Goal: Information Seeking & Learning: Compare options

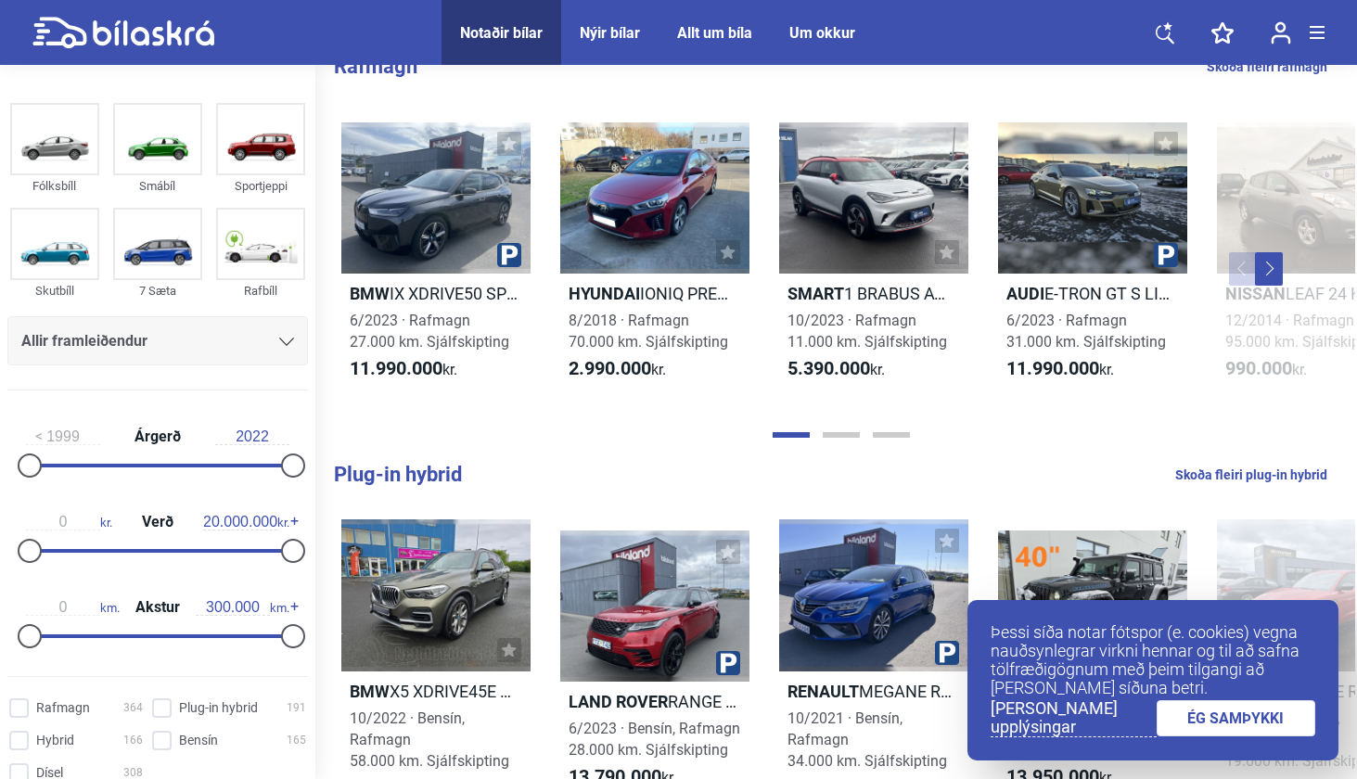
scroll to position [13, 0]
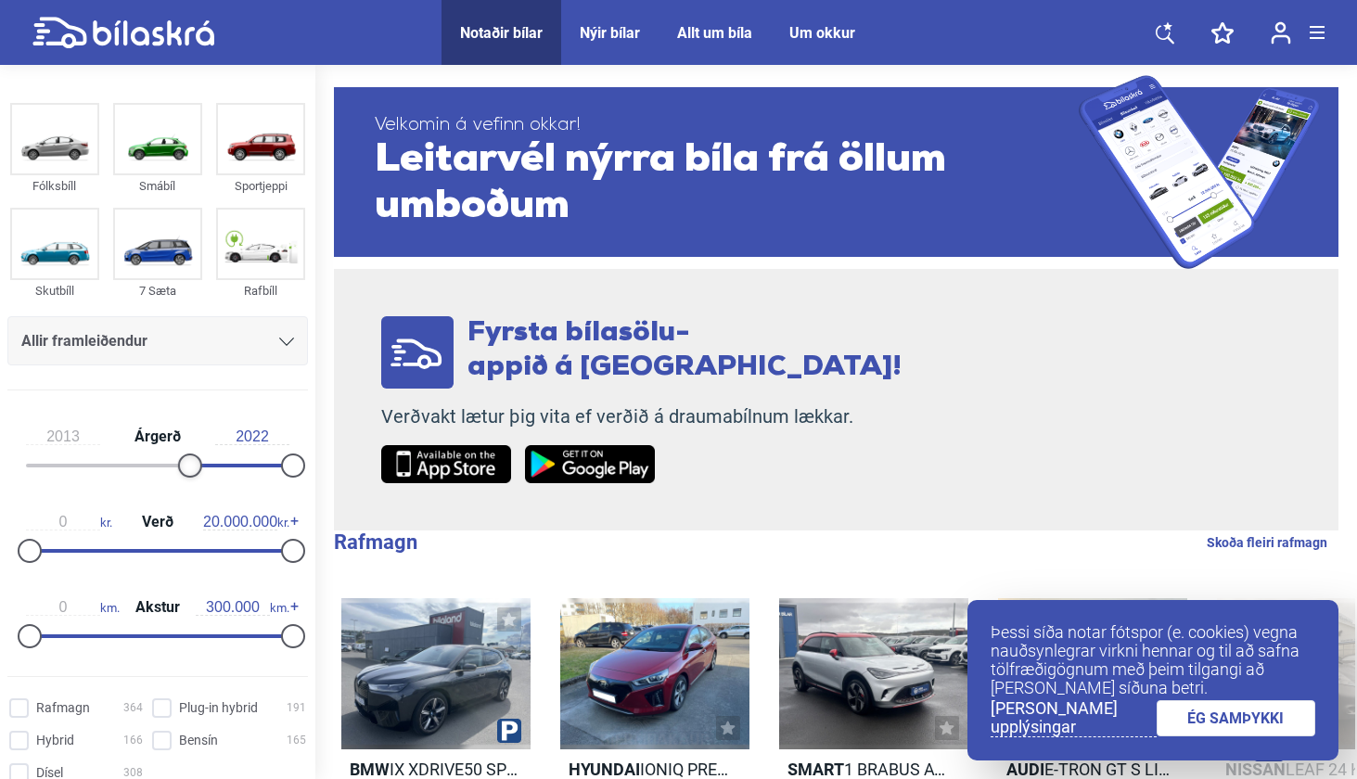
drag, startPoint x: 32, startPoint y: 467, endPoint x: 188, endPoint y: 464, distance: 155.8
click at [188, 464] on div at bounding box center [190, 466] width 24 height 24
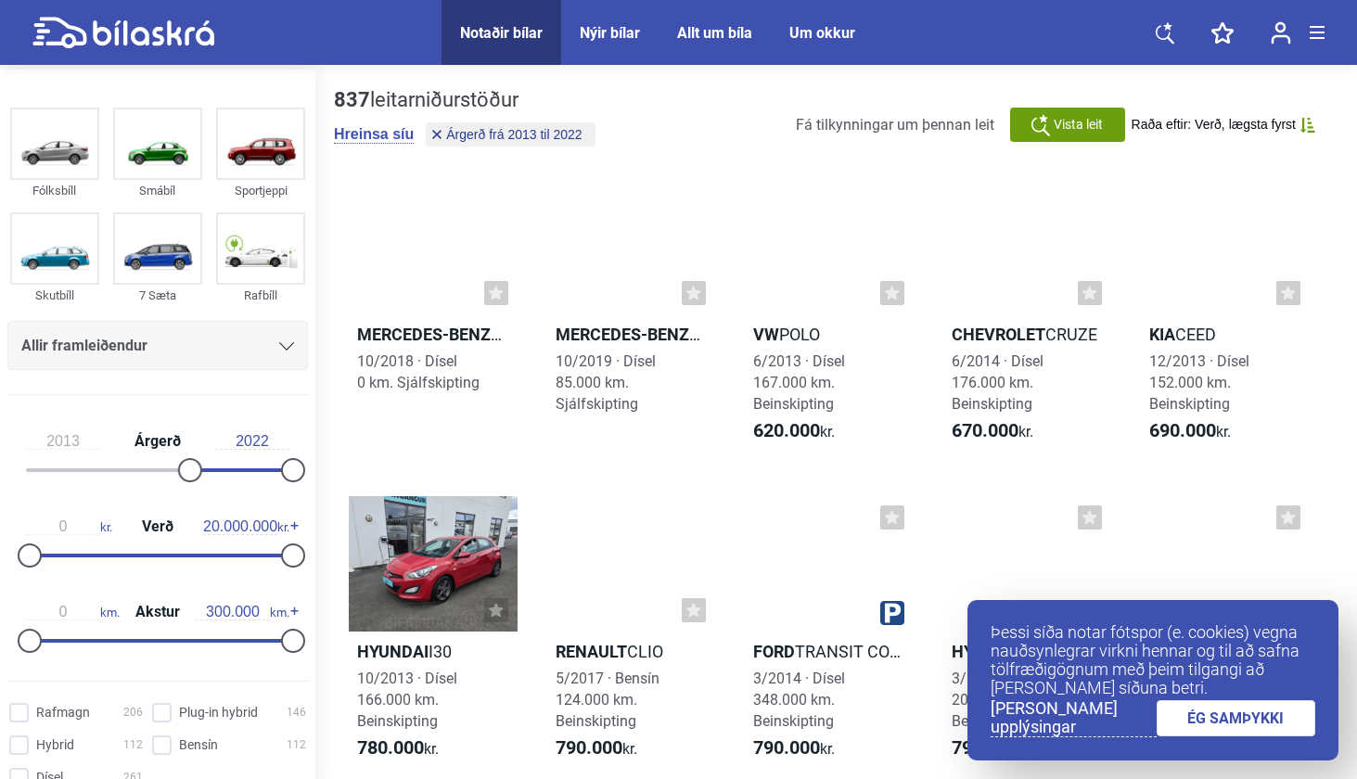
scroll to position [54, 0]
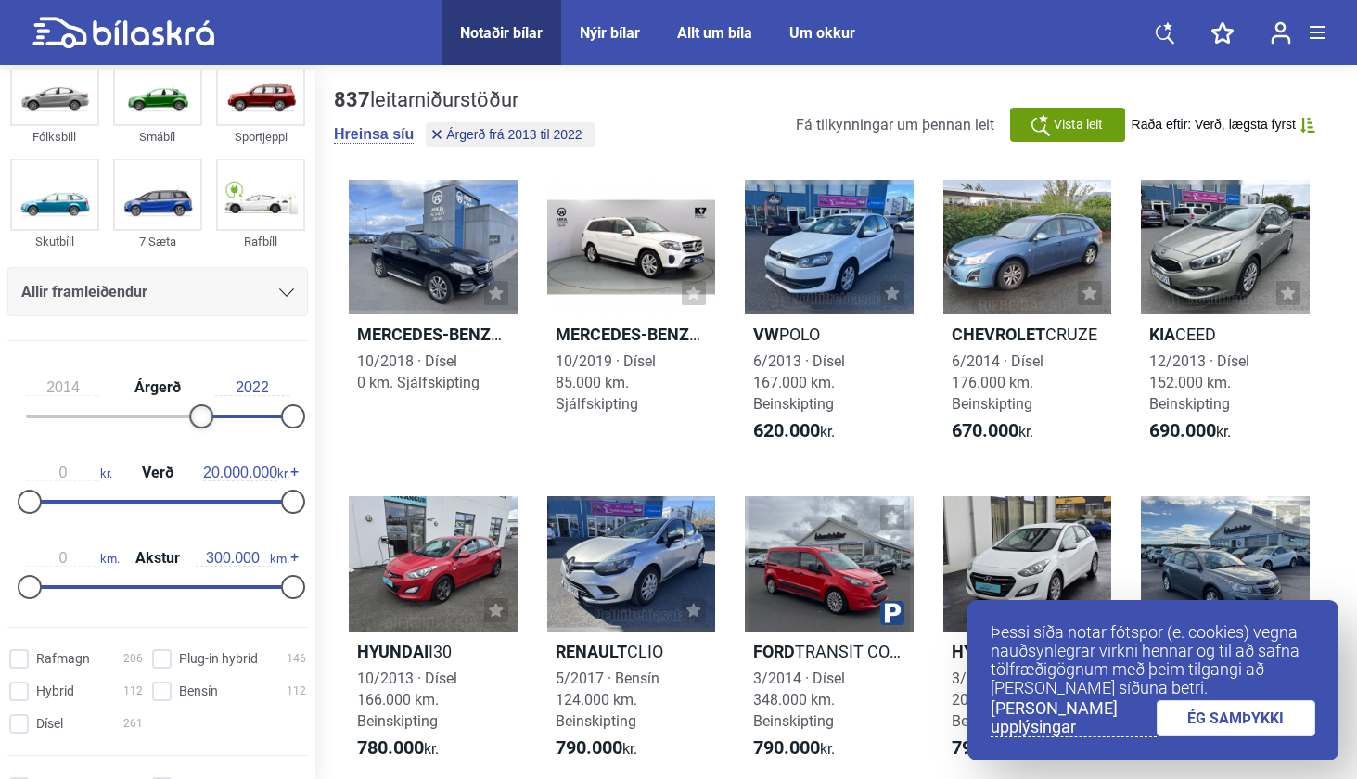
drag, startPoint x: 185, startPoint y: 413, endPoint x: 198, endPoint y: 413, distance: 13.9
click at [198, 413] on div at bounding box center [201, 416] width 24 height 24
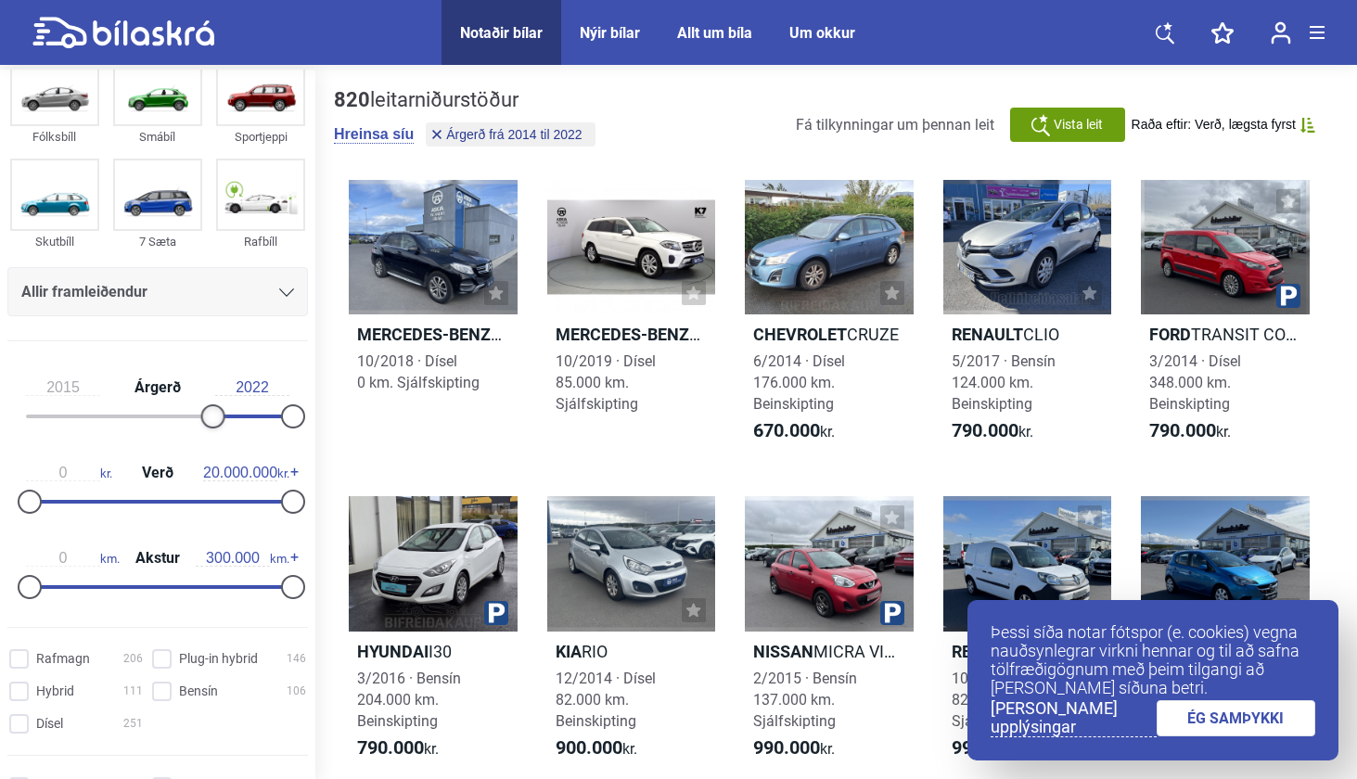
click at [208, 413] on div at bounding box center [213, 416] width 24 height 24
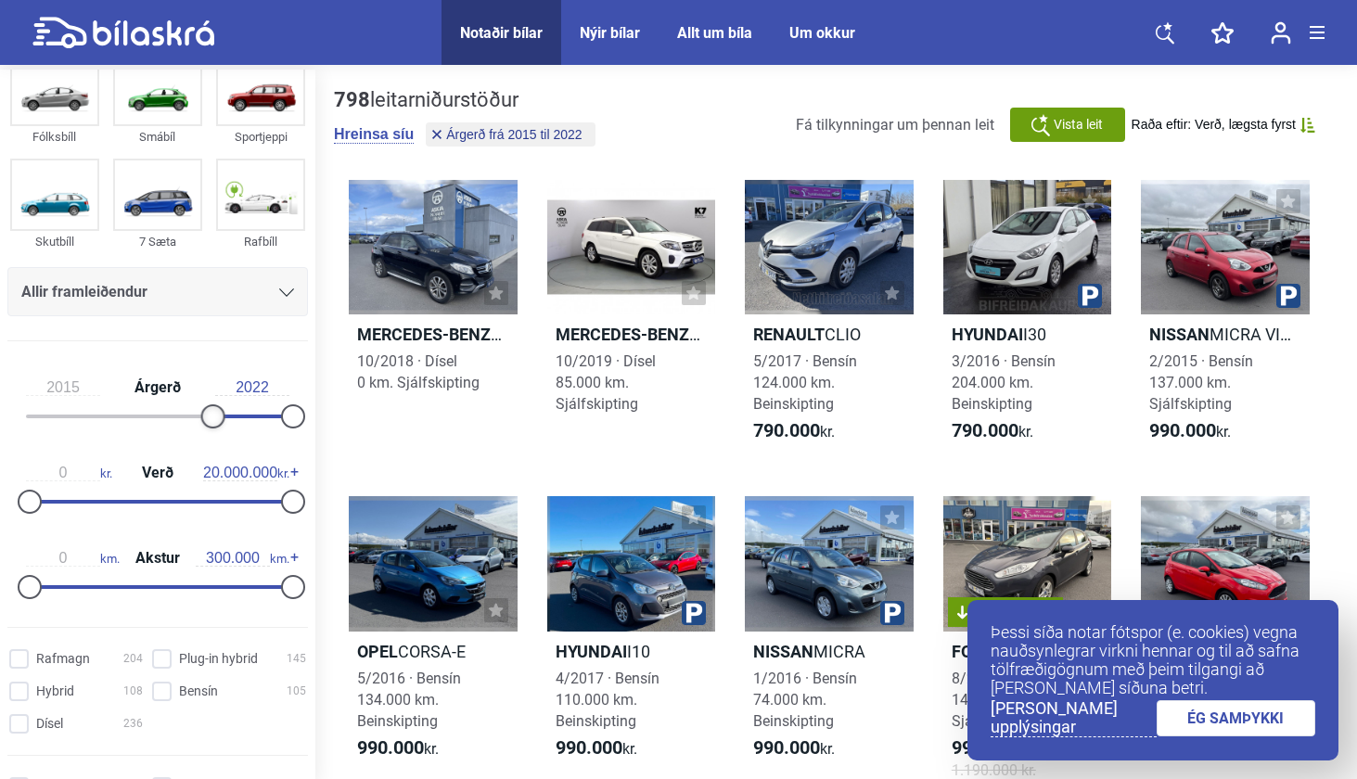
type input "2014"
click at [199, 413] on div at bounding box center [201, 416] width 24 height 24
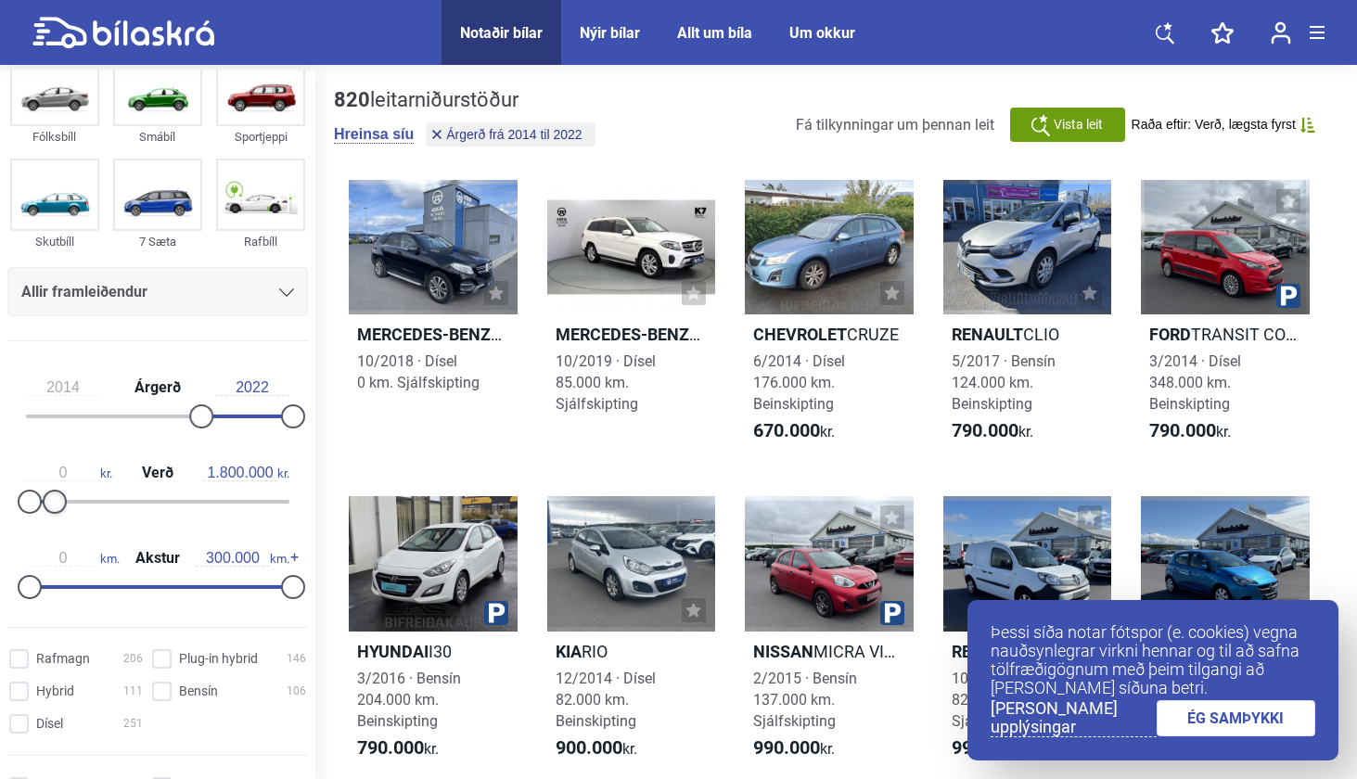
type input "1.700.000"
drag, startPoint x: 286, startPoint y: 507, endPoint x: 51, endPoint y: 507, distance: 234.6
click at [51, 507] on div at bounding box center [52, 502] width 24 height 24
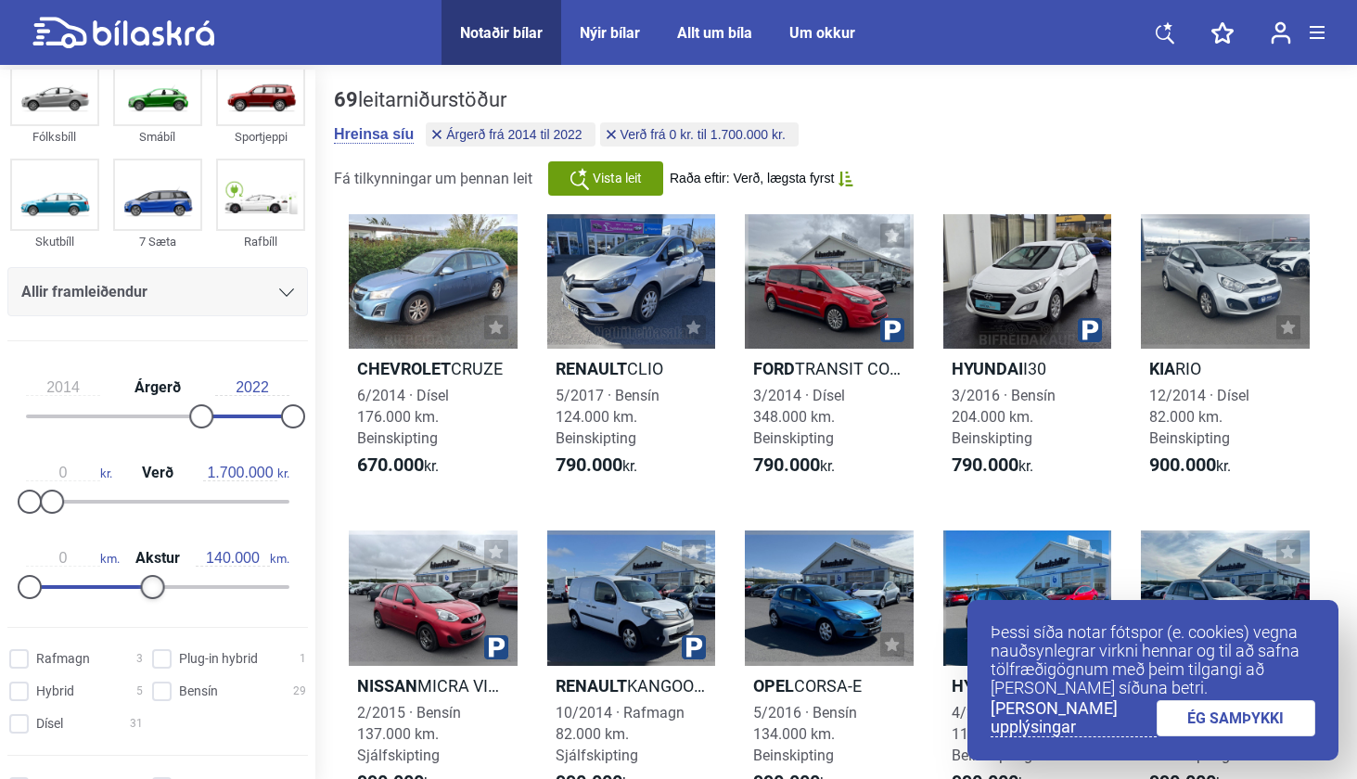
type input "150.000"
drag, startPoint x: 288, startPoint y: 582, endPoint x: 158, endPoint y: 585, distance: 129.9
click at [158, 585] on div at bounding box center [161, 587] width 24 height 24
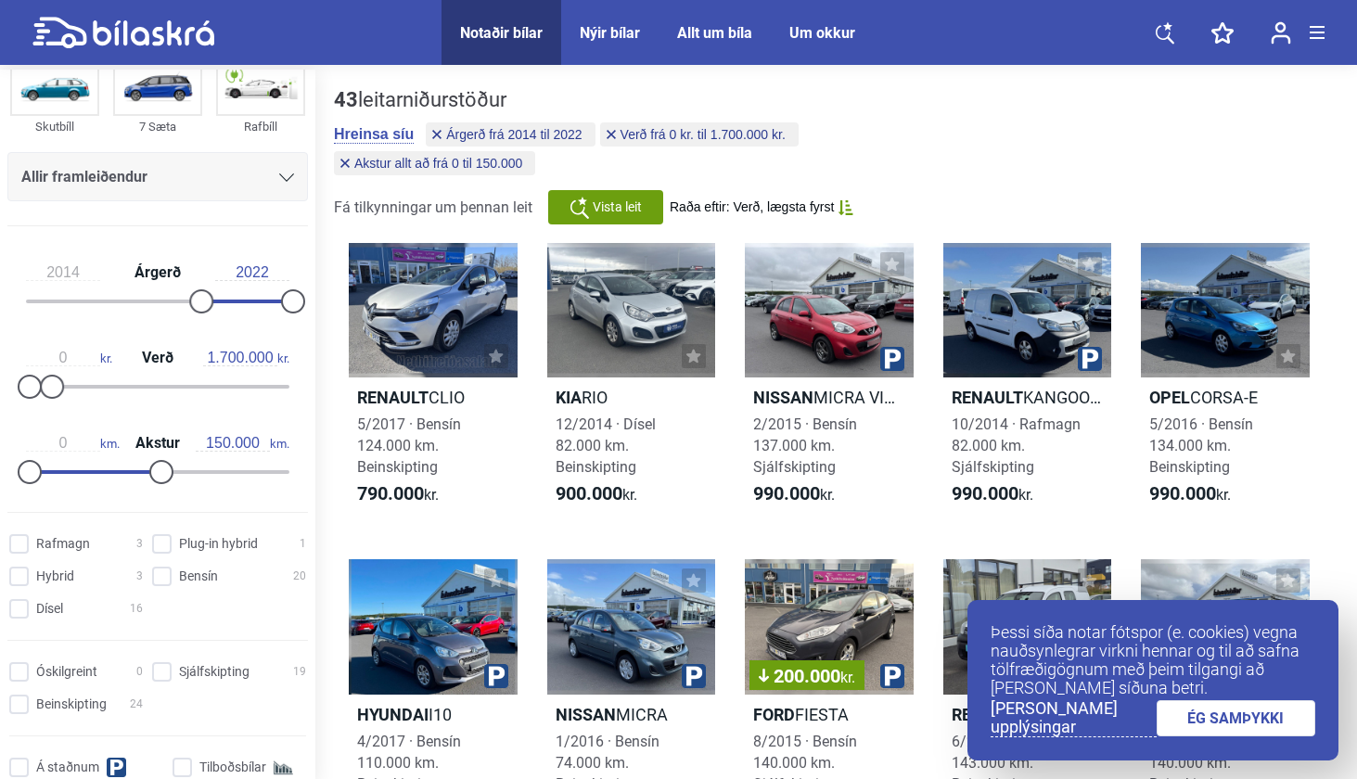
scroll to position [185, 0]
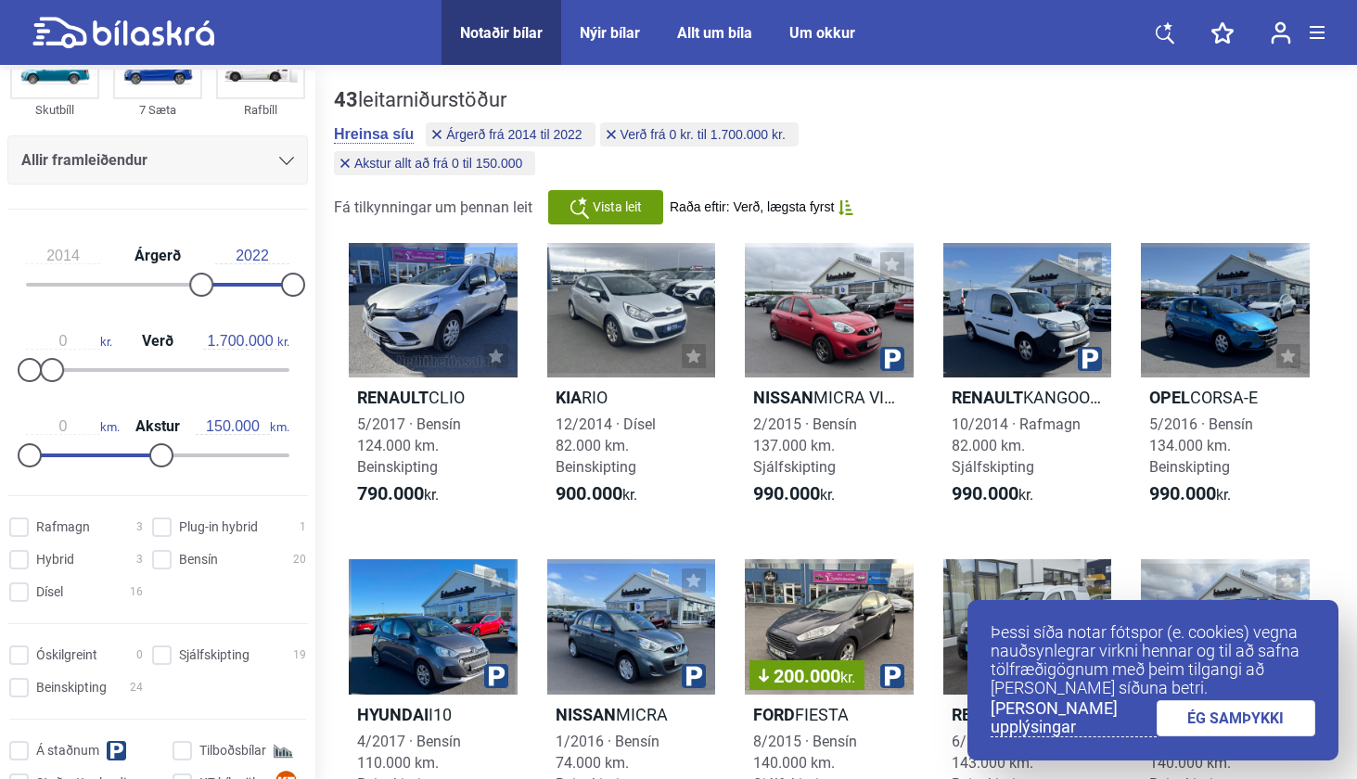
click at [1225, 724] on link "ÉG SAMÞYKKI" at bounding box center [1237, 718] width 160 height 36
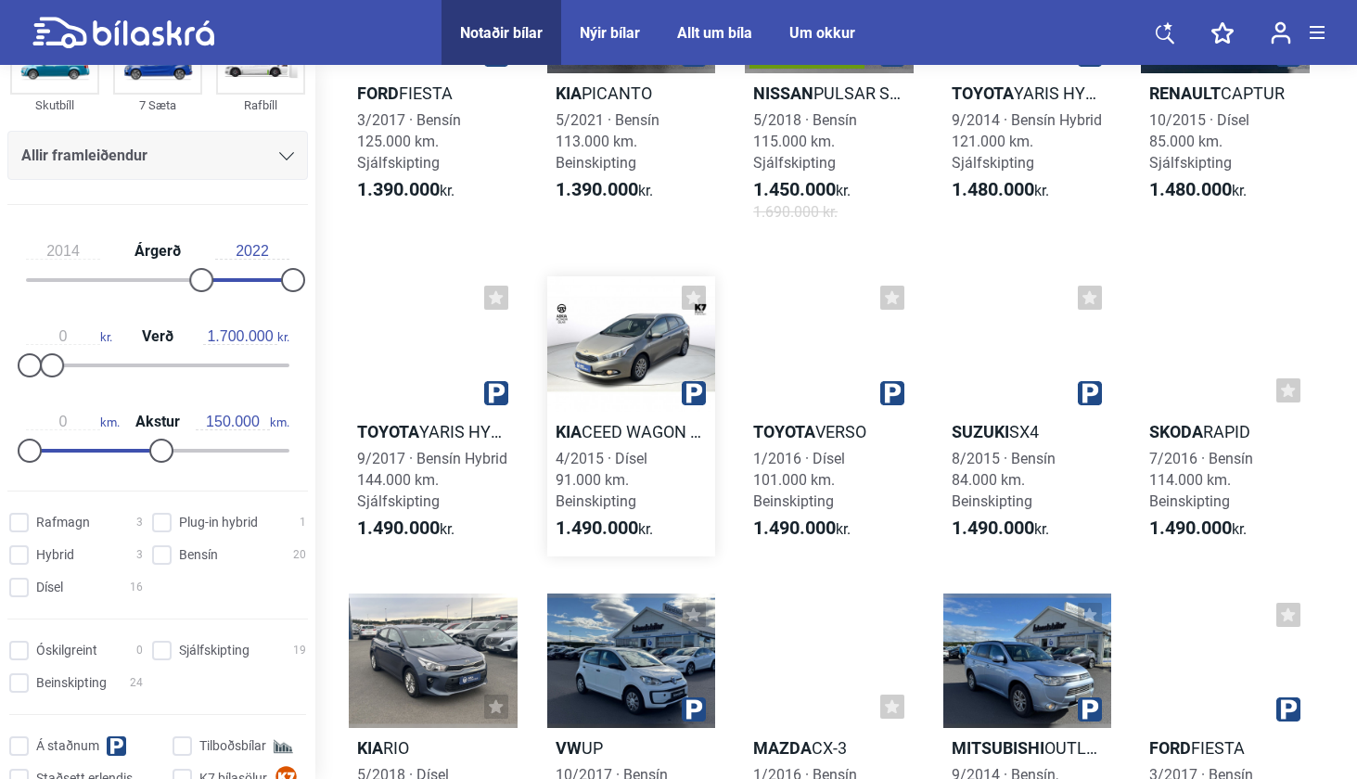
scroll to position [1630, 0]
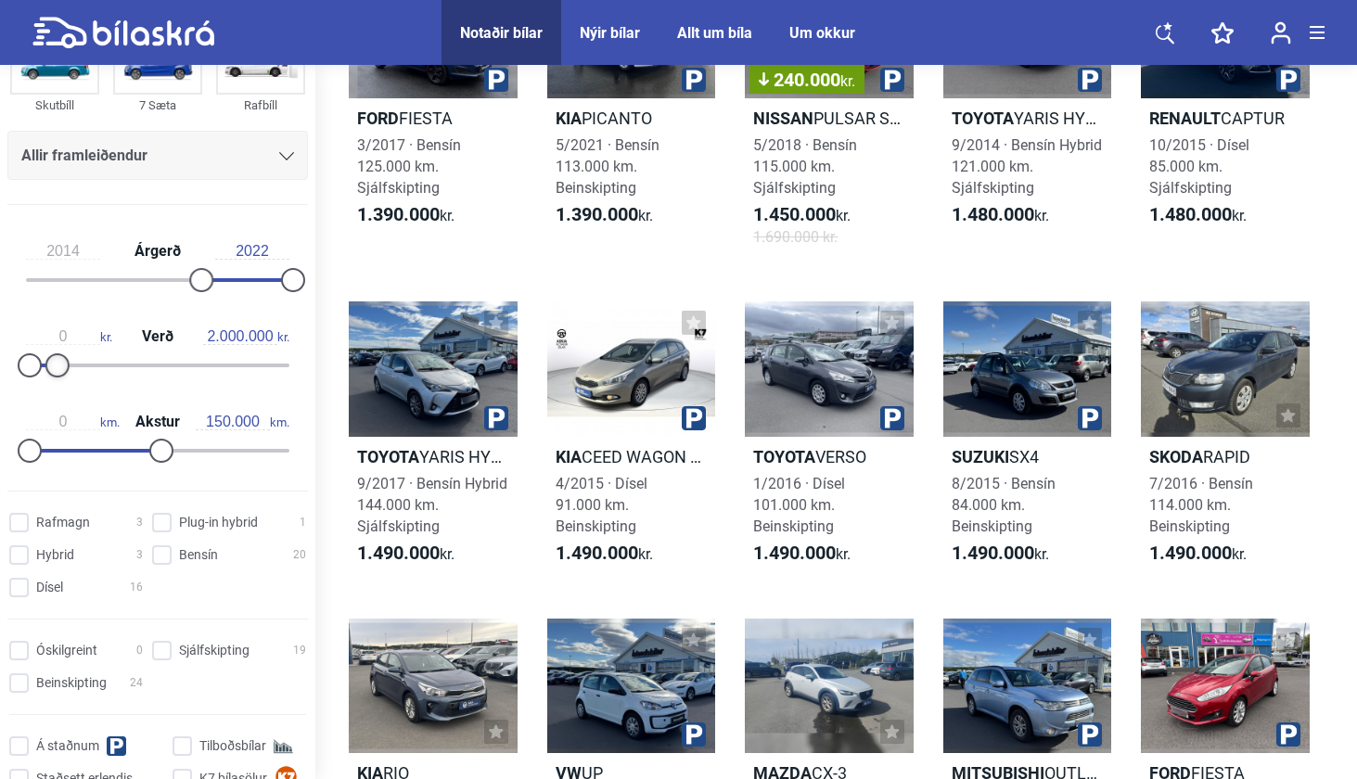
type input "1.900.000"
click at [55, 370] on div at bounding box center [55, 365] width 24 height 24
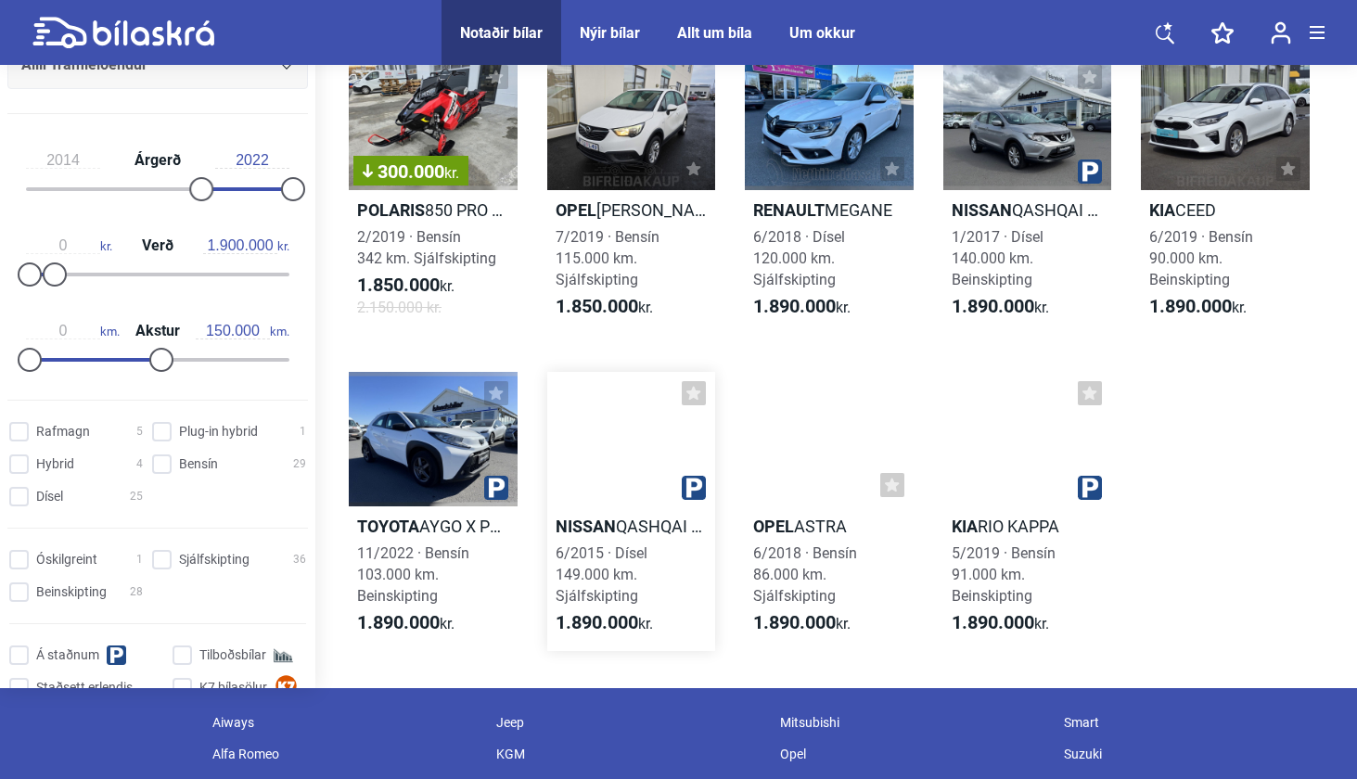
scroll to position [3848, 0]
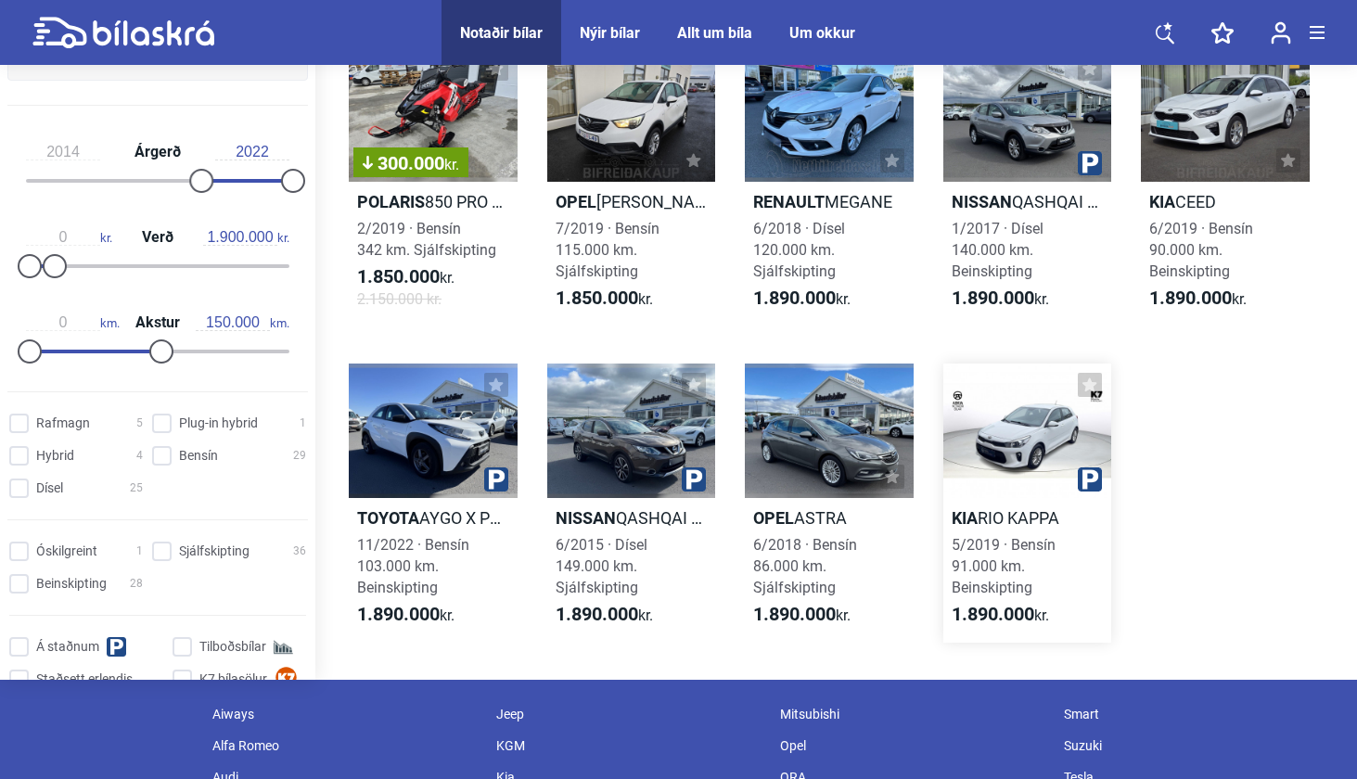
click at [1032, 495] on div at bounding box center [1027, 431] width 169 height 134
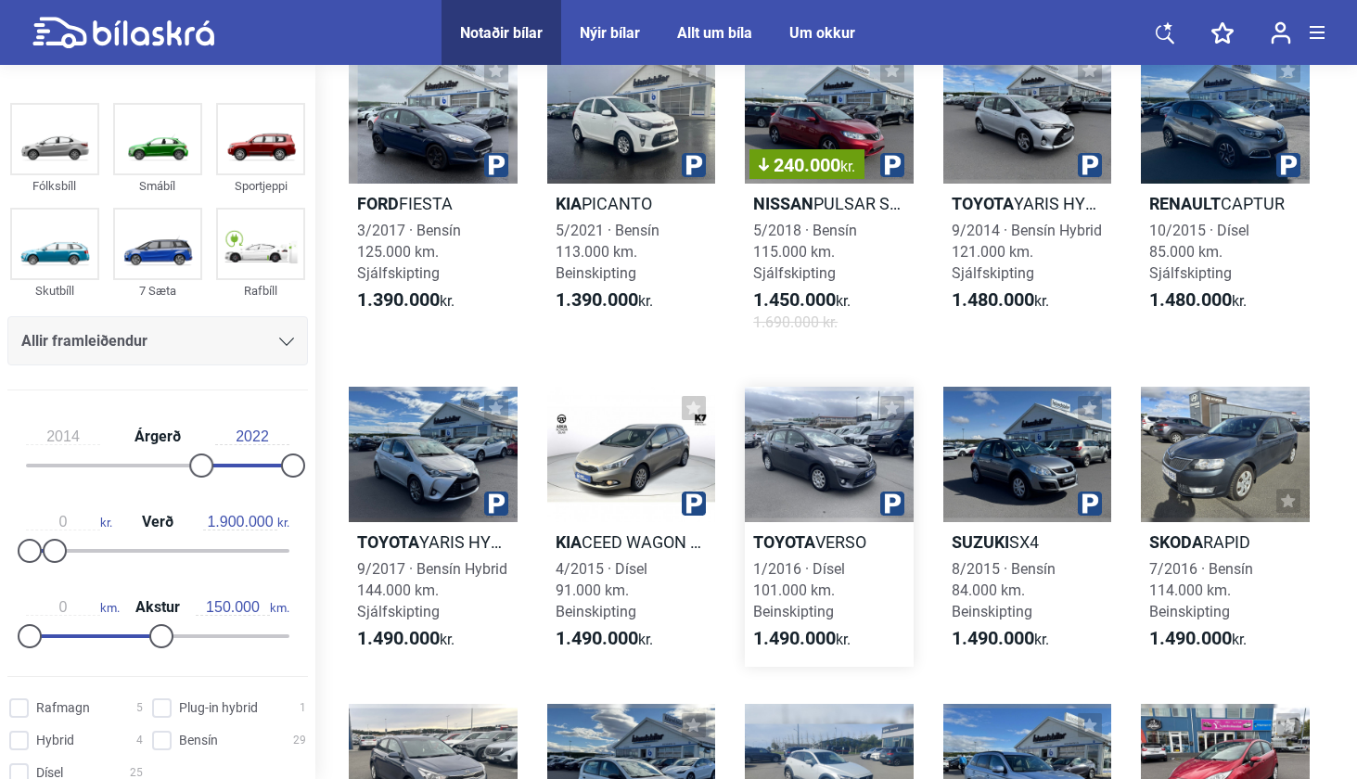
scroll to position [1542, 0]
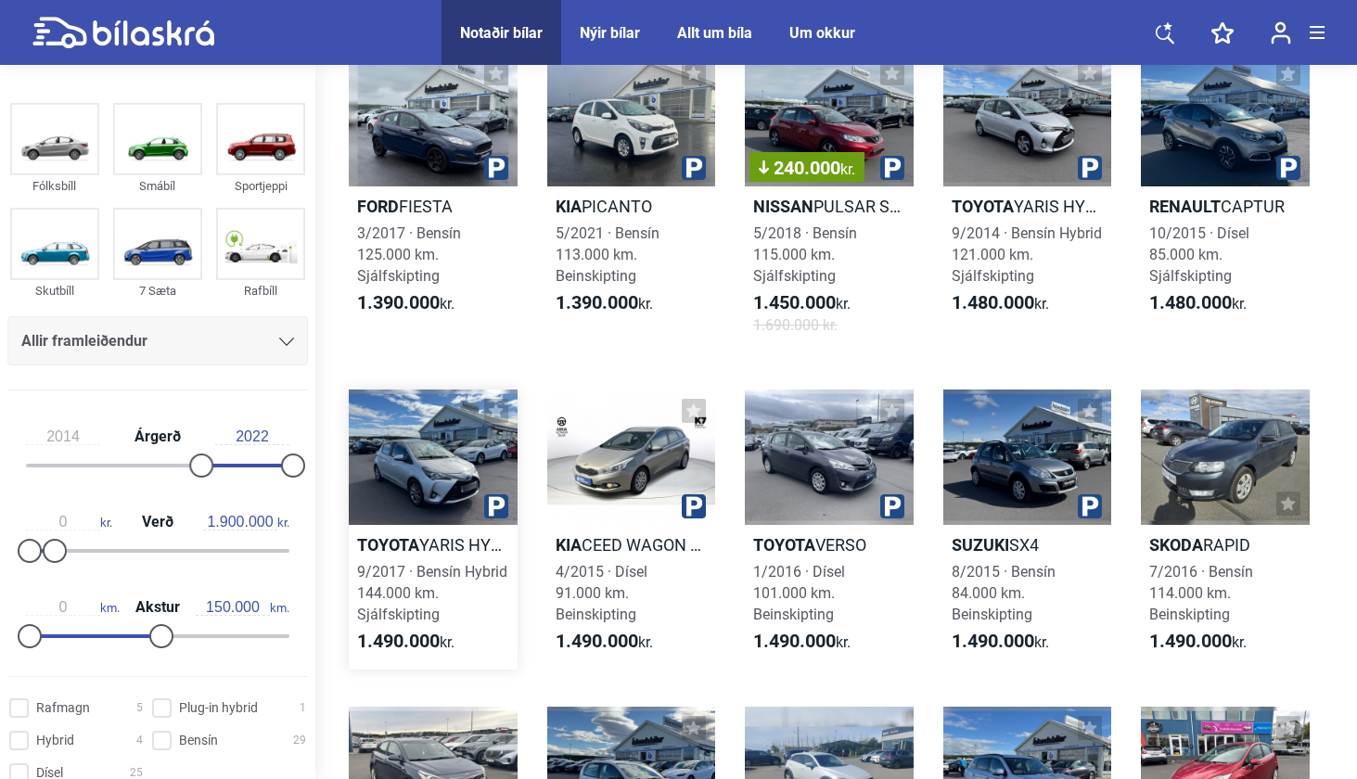
click at [454, 540] on h2 "Toyota YARIS HYBRID" at bounding box center [433, 544] width 169 height 21
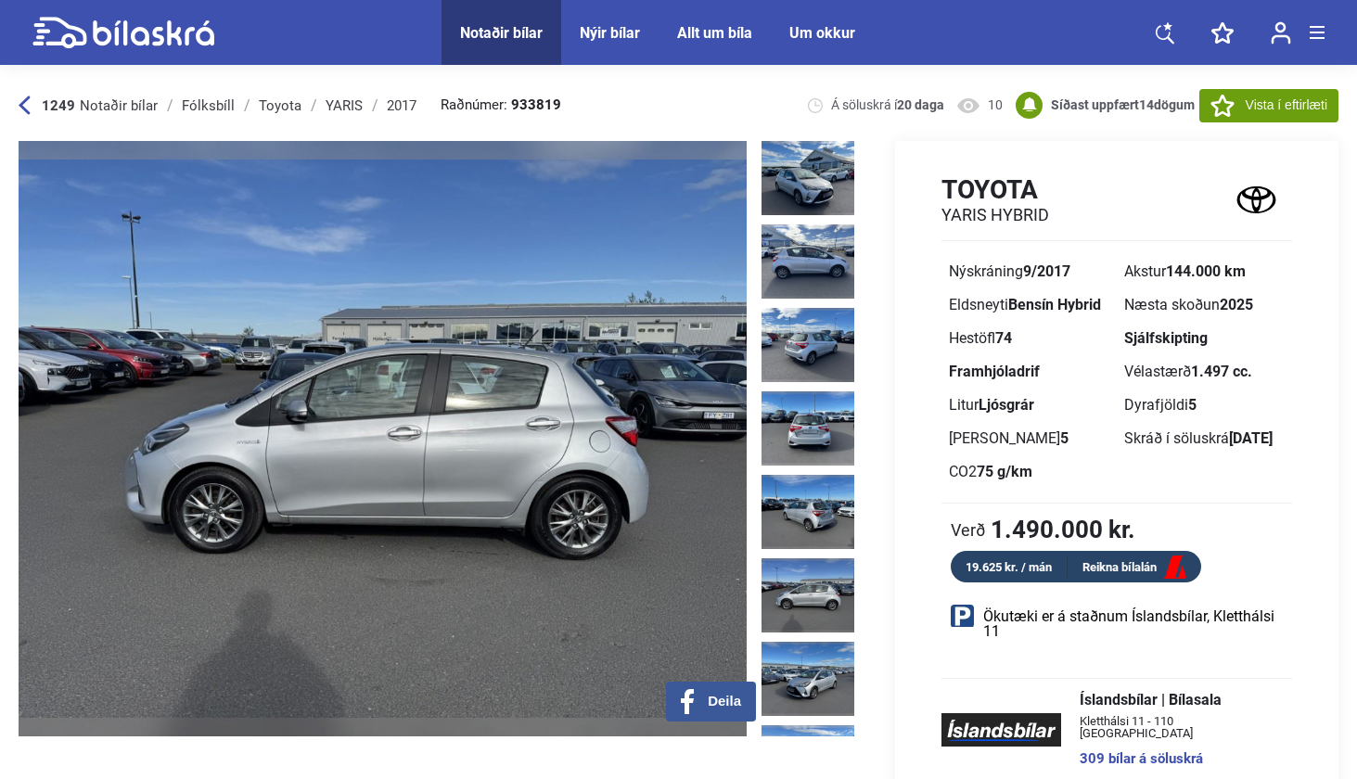
click at [795, 449] on div at bounding box center [811, 438] width 101 height 595
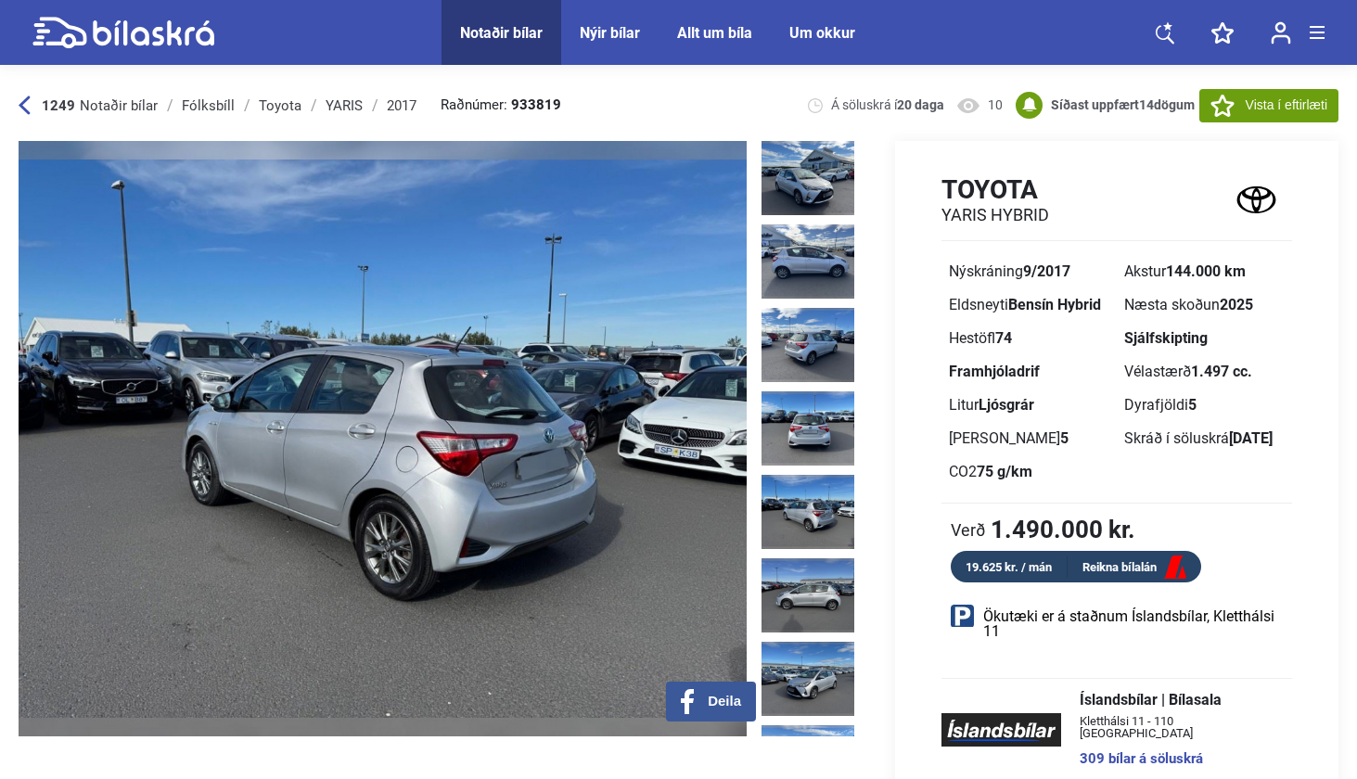
click at [796, 475] on img at bounding box center [807, 512] width 93 height 74
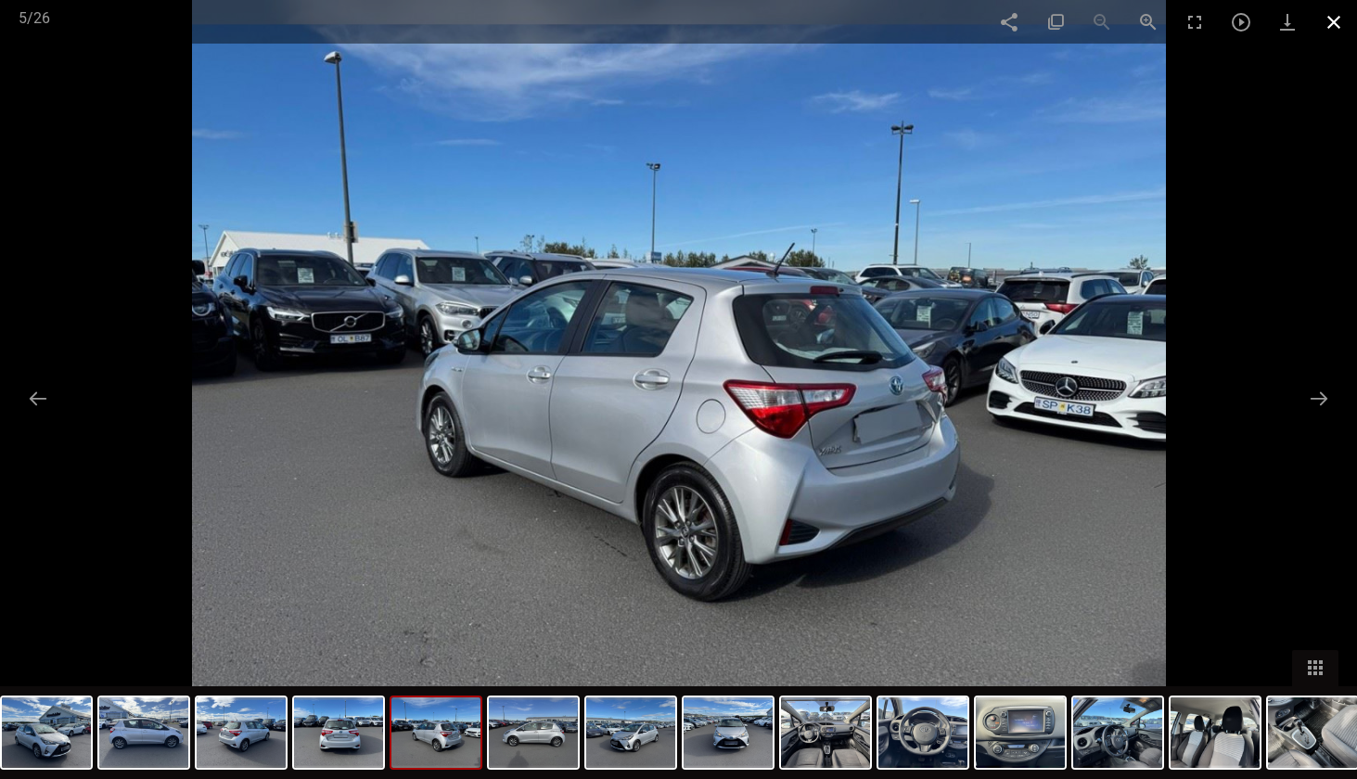
click at [1330, 15] on span at bounding box center [1333, 22] width 46 height 44
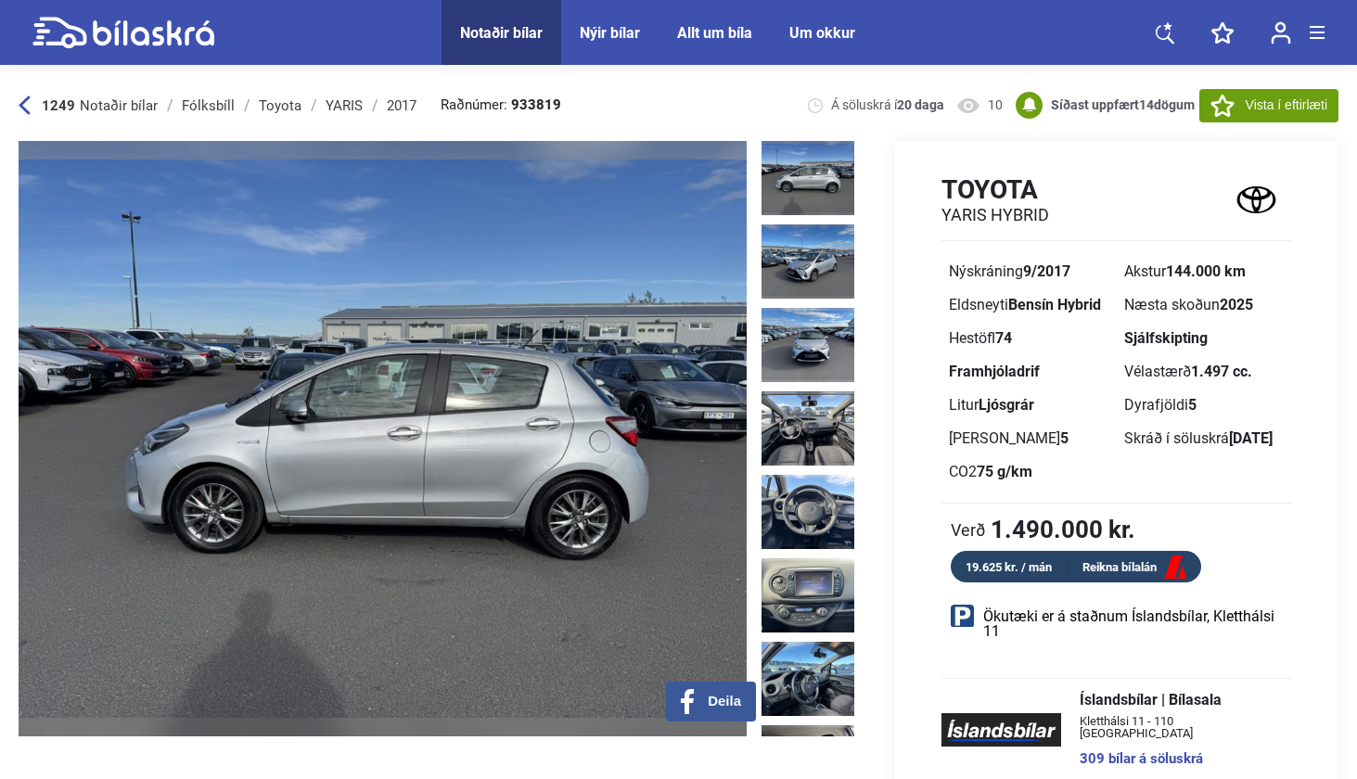
scroll to position [421, 0]
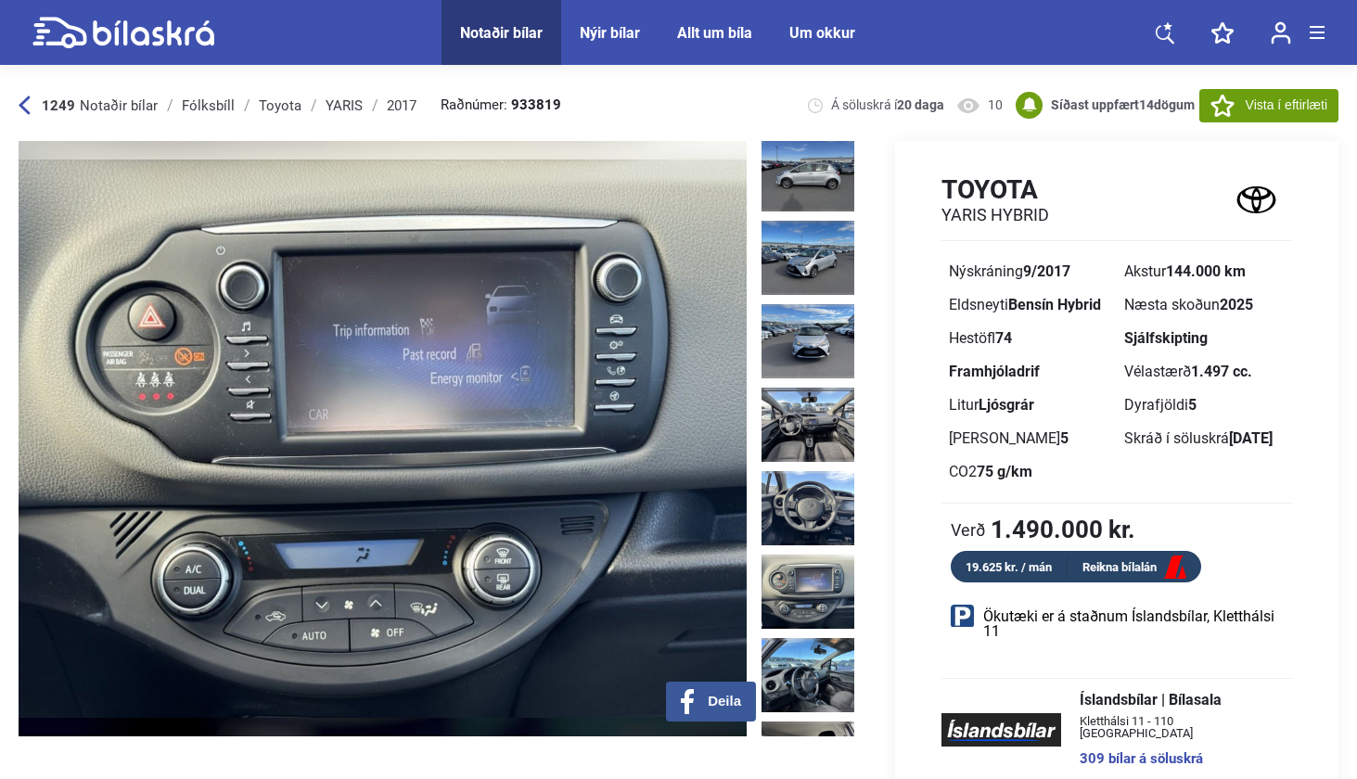
click at [798, 555] on img at bounding box center [807, 592] width 93 height 74
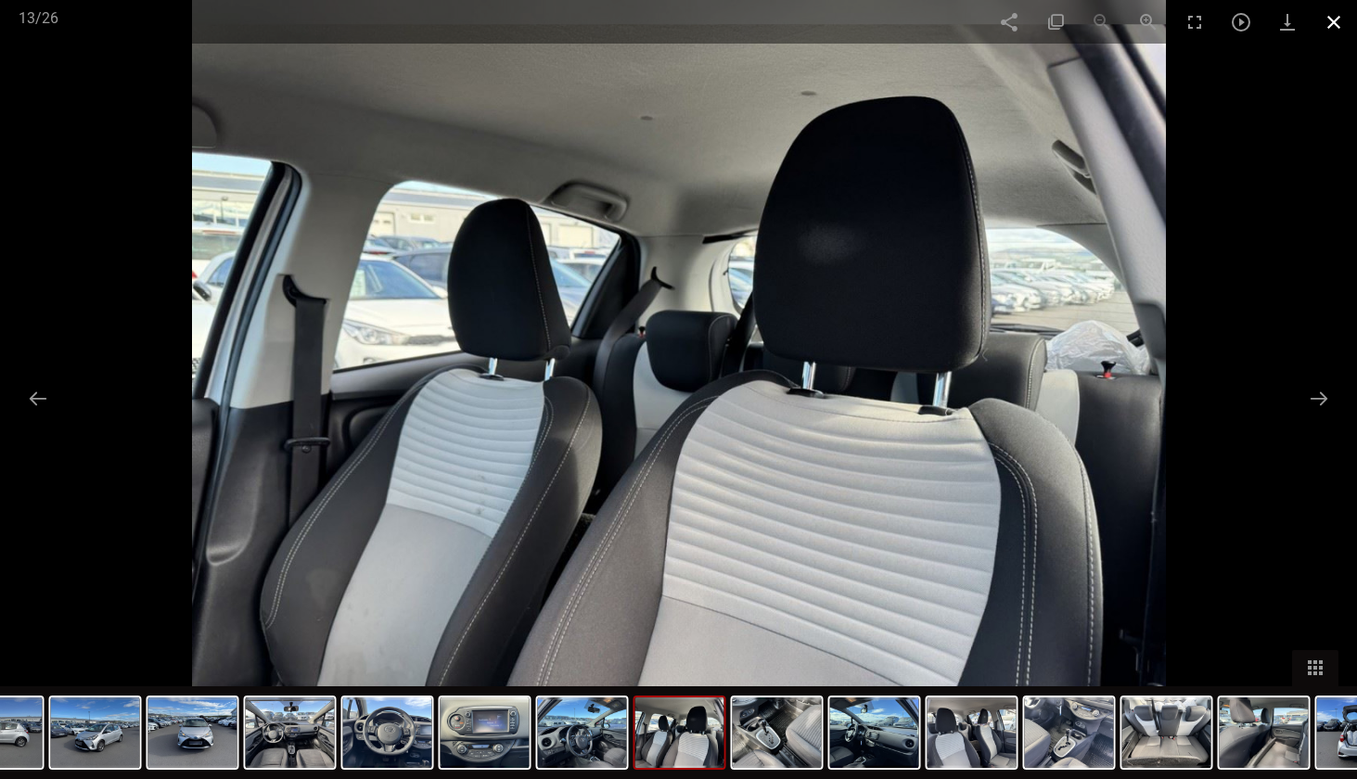
click at [1331, 16] on span at bounding box center [1333, 22] width 46 height 44
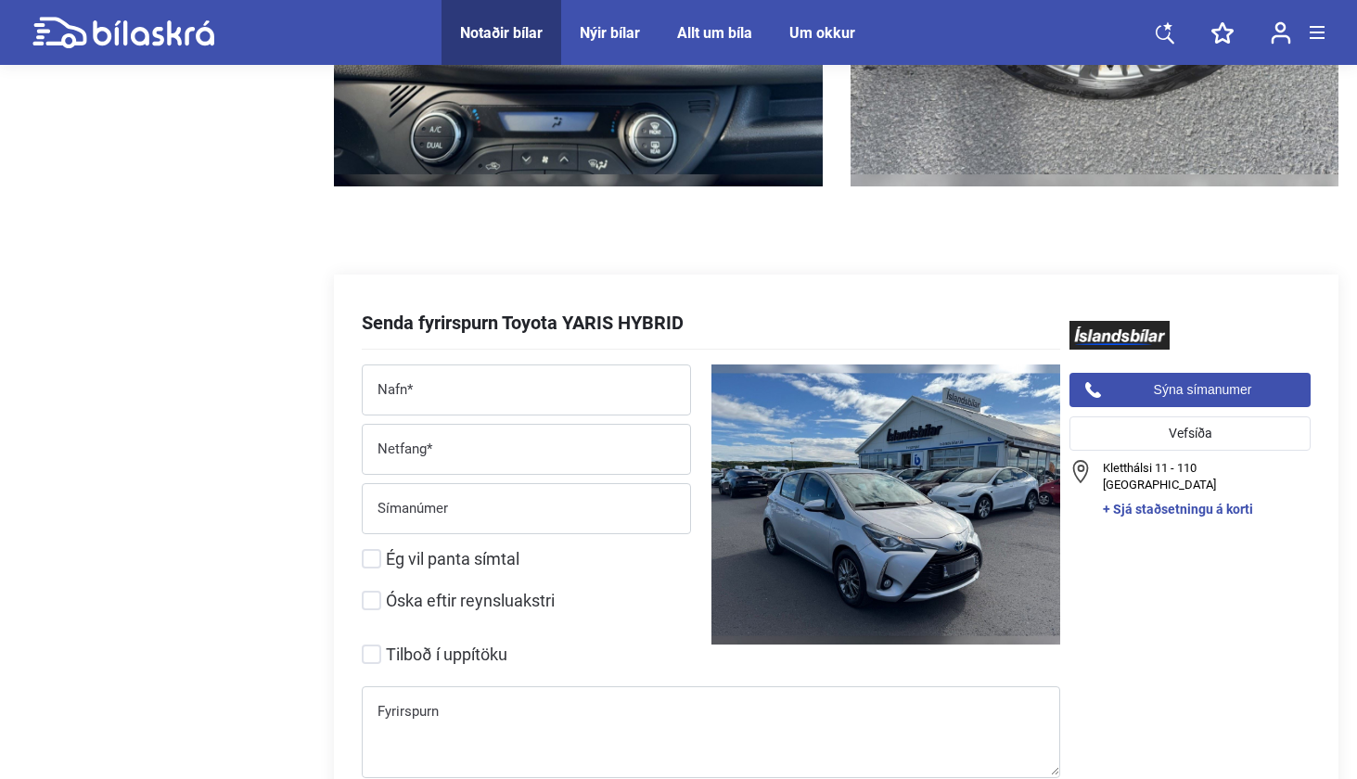
scroll to position [6919, 0]
